Goal: Task Accomplishment & Management: Manage account settings

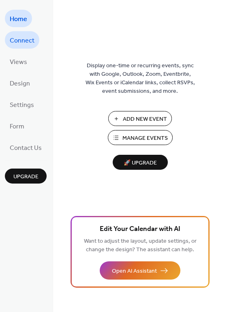
click at [29, 41] on span "Connect" at bounding box center [22, 40] width 25 height 13
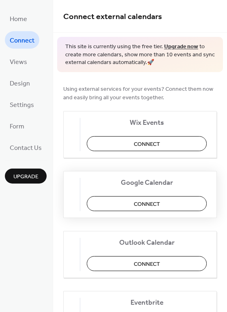
click at [195, 207] on button "Connect" at bounding box center [147, 203] width 120 height 15
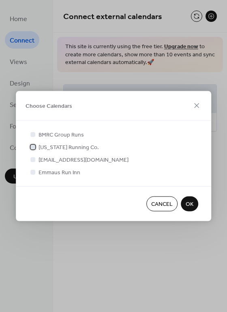
click at [84, 150] on span "[US_STATE] Running Co." at bounding box center [69, 148] width 60 height 9
click at [195, 200] on button "OK" at bounding box center [189, 204] width 17 height 15
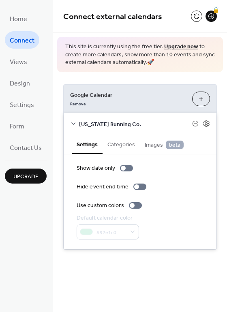
click at [118, 142] on button "Categories" at bounding box center [121, 144] width 37 height 19
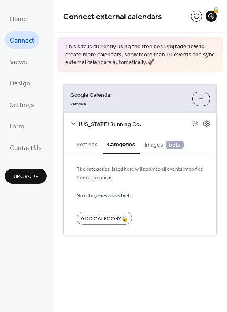
click at [91, 146] on button "Settings" at bounding box center [87, 144] width 31 height 19
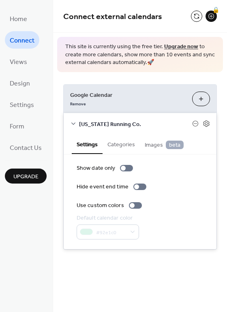
click at [75, 122] on icon at bounding box center [73, 123] width 6 height 6
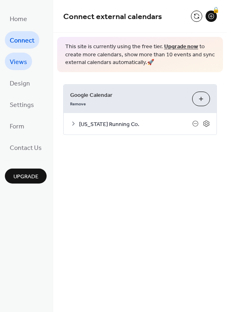
click at [21, 59] on span "Views" at bounding box center [18, 62] width 17 height 13
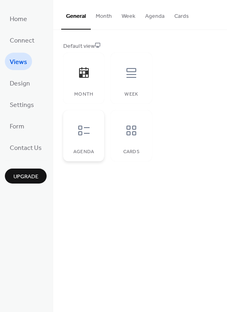
click at [89, 124] on icon at bounding box center [83, 130] width 13 height 13
click at [125, 74] on icon at bounding box center [131, 73] width 13 height 13
click at [85, 78] on icon at bounding box center [83, 73] width 13 height 13
click at [125, 142] on div at bounding box center [131, 130] width 24 height 24
click at [84, 71] on icon at bounding box center [84, 72] width 10 height 11
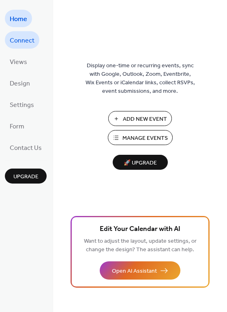
click at [13, 43] on span "Connect" at bounding box center [22, 40] width 25 height 13
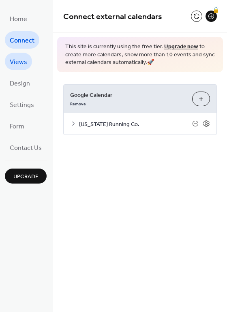
click at [17, 62] on span "Views" at bounding box center [18, 62] width 17 height 13
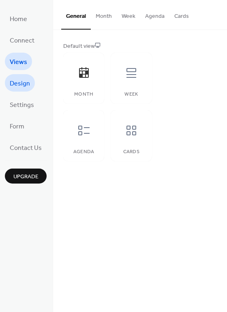
click at [19, 84] on span "Design" at bounding box center [20, 83] width 20 height 13
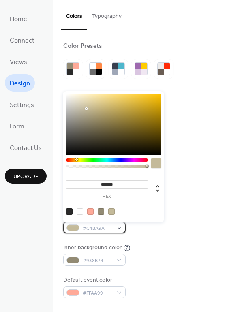
click at [118, 227] on div "#C4BA9A" at bounding box center [94, 228] width 62 height 12
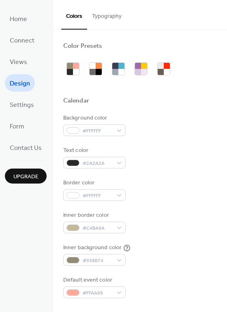
click at [161, 250] on div "Inner background color #938B74" at bounding box center [140, 255] width 154 height 22
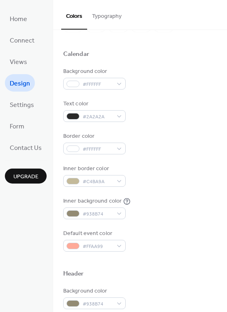
scroll to position [63, 0]
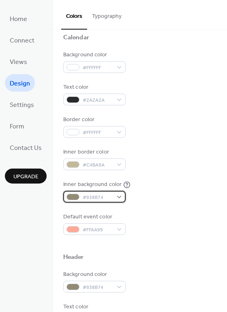
click at [123, 195] on div "#938B74" at bounding box center [94, 197] width 62 height 12
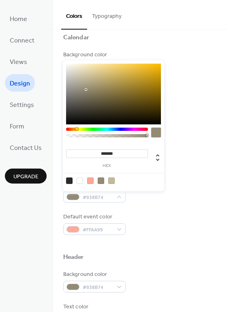
type input "***"
click at [93, 135] on div at bounding box center [106, 135] width 79 height 3
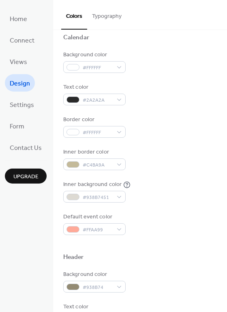
click at [165, 210] on div "Background color #FFFFFF Text color #2A2A2A Border color #FFFFFF Inner border c…" at bounding box center [140, 143] width 154 height 185
click at [121, 228] on div "#FFAA99" at bounding box center [94, 229] width 62 height 12
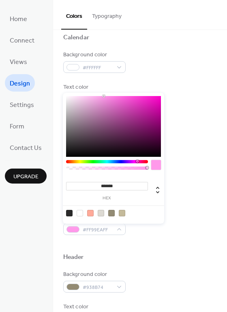
click at [137, 161] on div at bounding box center [107, 161] width 82 height 3
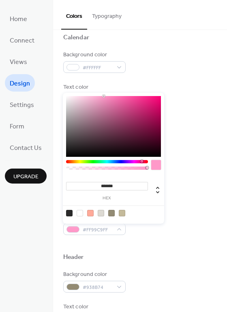
drag, startPoint x: 137, startPoint y: 161, endPoint x: 142, endPoint y: 161, distance: 4.9
click at [142, 161] on div at bounding box center [142, 161] width 2 height 2
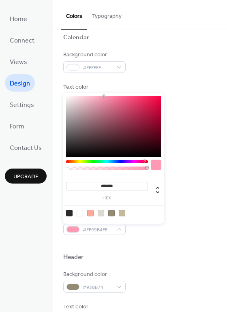
click at [144, 161] on div at bounding box center [107, 161] width 82 height 3
drag, startPoint x: 153, startPoint y: 105, endPoint x: 151, endPoint y: 126, distance: 20.7
click at [151, 126] on div at bounding box center [113, 126] width 95 height 61
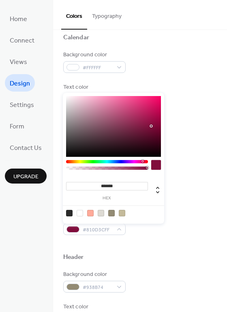
click at [142, 161] on div at bounding box center [143, 161] width 2 height 2
click at [153, 122] on div at bounding box center [113, 126] width 95 height 61
type input "*******"
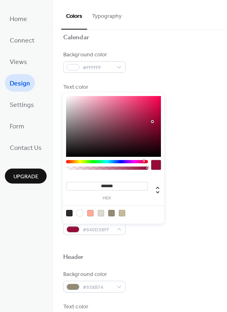
click at [144, 161] on div at bounding box center [144, 161] width 2 height 2
click at [195, 110] on div "Background color #FFFFFF Text color #2A2A2A Border color #FFFFFF Inner border c…" at bounding box center [140, 143] width 154 height 185
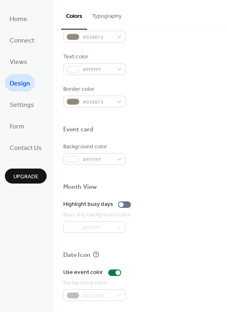
scroll to position [347, 0]
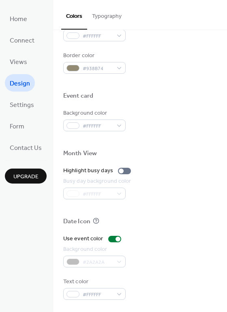
click at [189, 228] on div at bounding box center [140, 231] width 154 height 6
click at [79, 298] on div "#FFFFFF" at bounding box center [94, 294] width 62 height 12
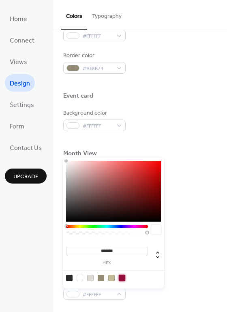
click at [122, 276] on div at bounding box center [122, 278] width 6 height 6
type input "*******"
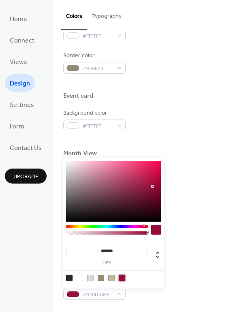
click at [185, 266] on div "Background color #2A2A2A" at bounding box center [140, 256] width 154 height 22
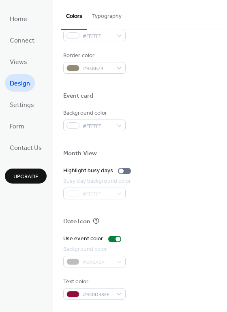
click at [185, 266] on div "Background color #2A2A2A" at bounding box center [140, 256] width 154 height 22
click at [24, 103] on span "Settings" at bounding box center [22, 105] width 24 height 13
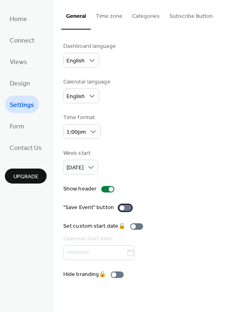
click at [125, 208] on div at bounding box center [125, 208] width 13 height 6
click at [17, 123] on span "Form" at bounding box center [17, 126] width 15 height 13
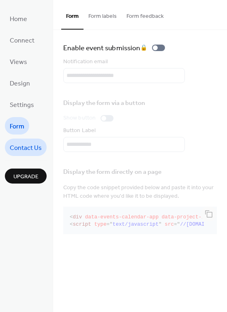
click at [11, 146] on span "Contact Us" at bounding box center [26, 148] width 32 height 13
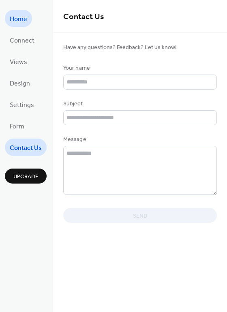
click at [19, 21] on span "Home" at bounding box center [18, 19] width 17 height 13
